Goal: Information Seeking & Learning: Find specific fact

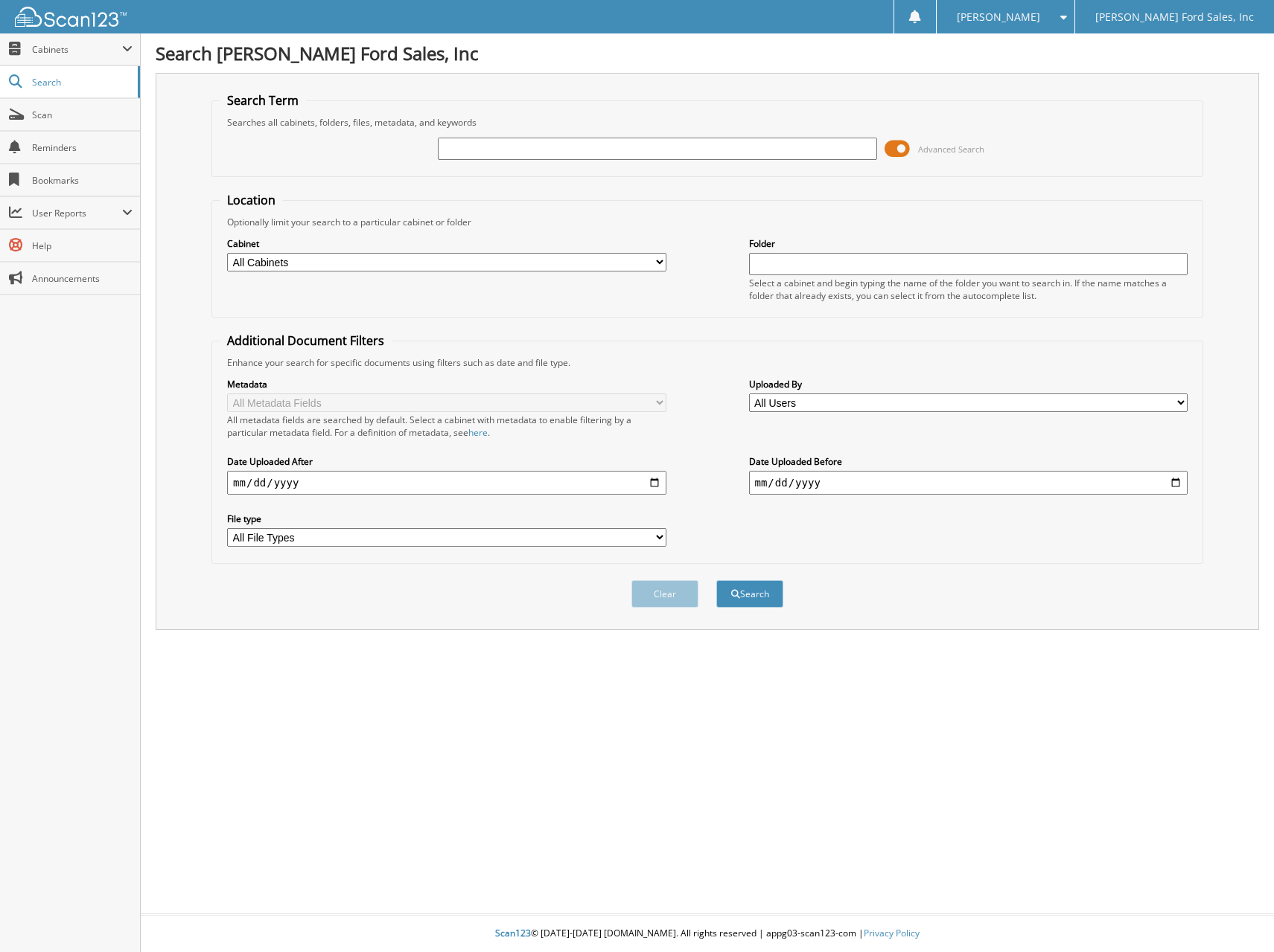
click at [514, 150] on input "text" at bounding box center [656, 148] width 438 height 22
type input "28929"
click at [716, 580] on button "Search" at bounding box center [750, 594] width 67 height 28
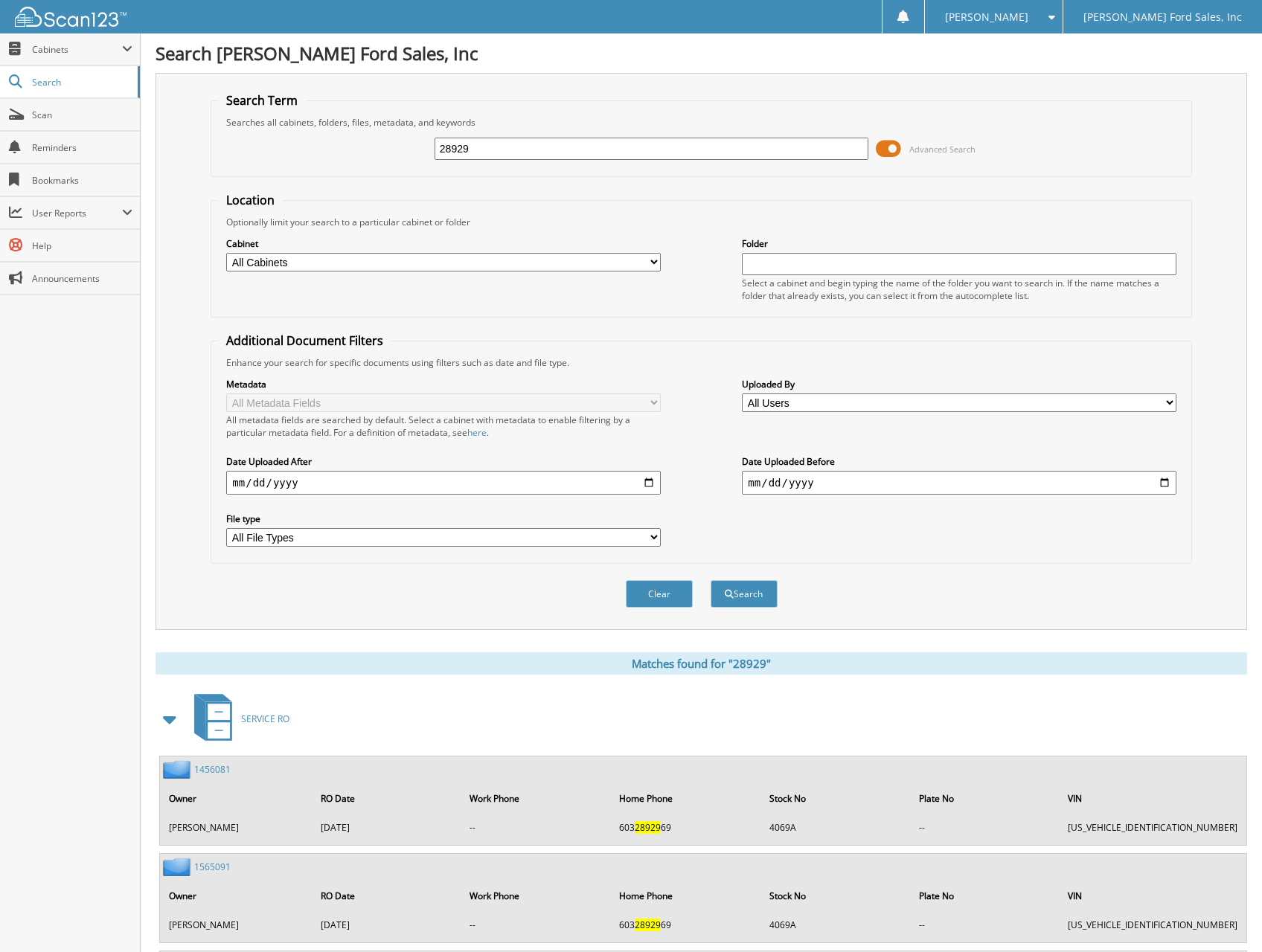
drag, startPoint x: 494, startPoint y: 154, endPoint x: 378, endPoint y: 145, distance: 116.3
click at [372, 142] on div "28929 Advanced Search" at bounding box center [701, 149] width 965 height 40
type input "green"
click at [710, 580] on button "Search" at bounding box center [744, 594] width 67 height 28
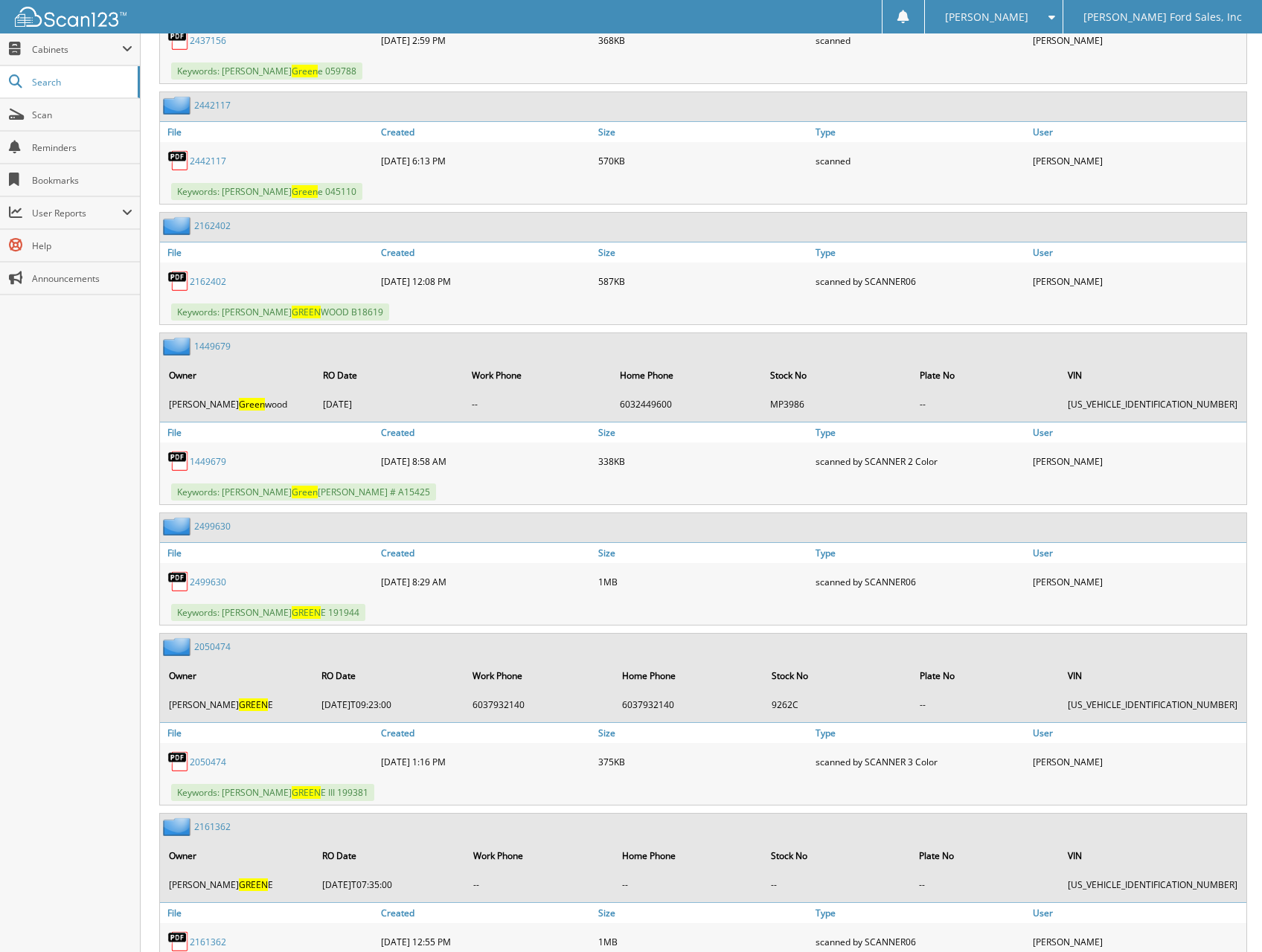
scroll to position [7142, 0]
